Goal: Information Seeking & Learning: Learn about a topic

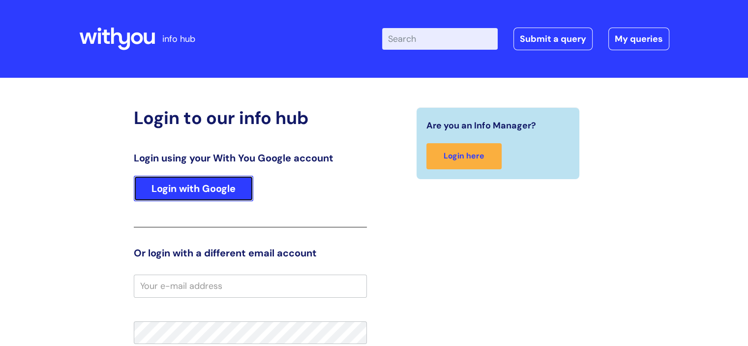
click at [197, 186] on link "Login with Google" at bounding box center [193, 189] width 119 height 26
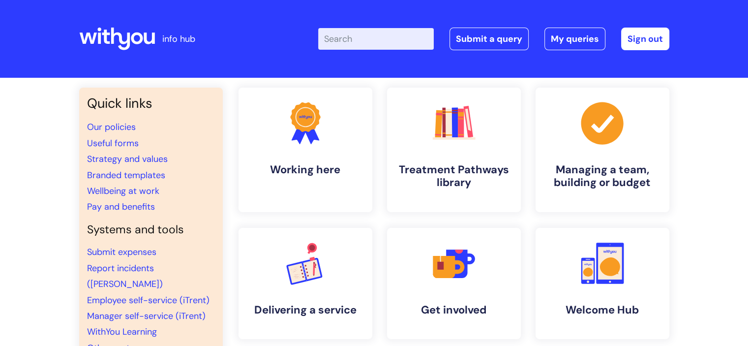
click at [344, 41] on input "Enter your search term here..." at bounding box center [376, 39] width 116 height 22
type input "employee assistance"
click button "Search" at bounding box center [0, 0] width 0 height 0
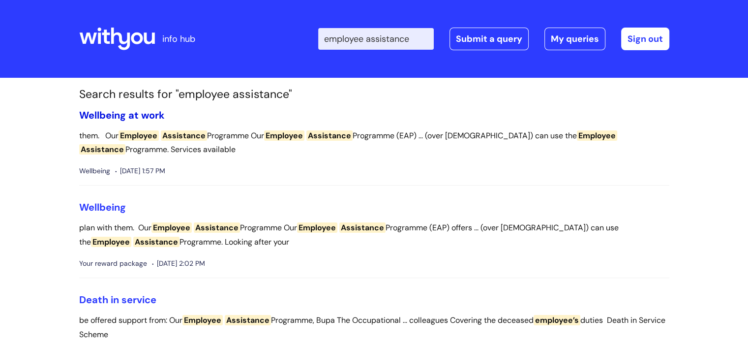
click at [140, 113] on link "Wellbeing at work" at bounding box center [122, 115] width 86 height 13
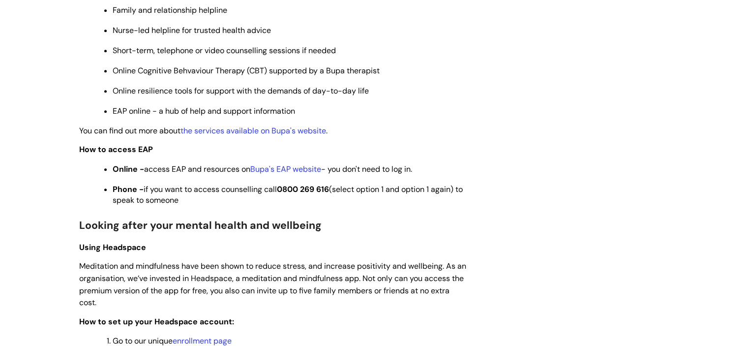
scroll to position [566, 0]
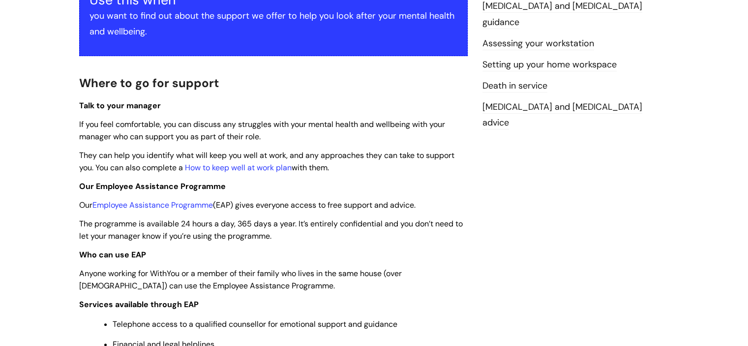
scroll to position [0, 0]
